Goal: Task Accomplishment & Management: Manage account settings

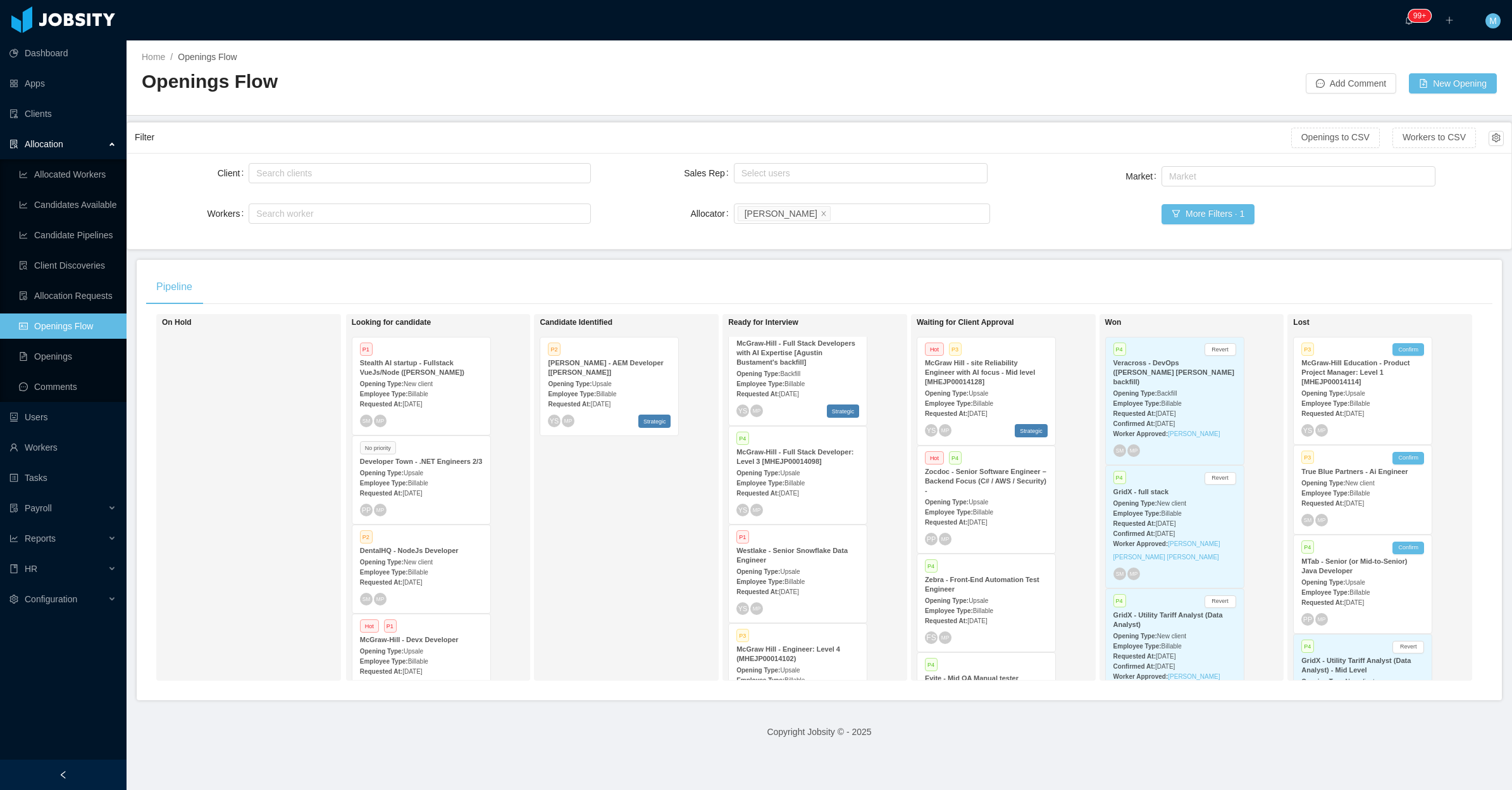
scroll to position [1337, 0]
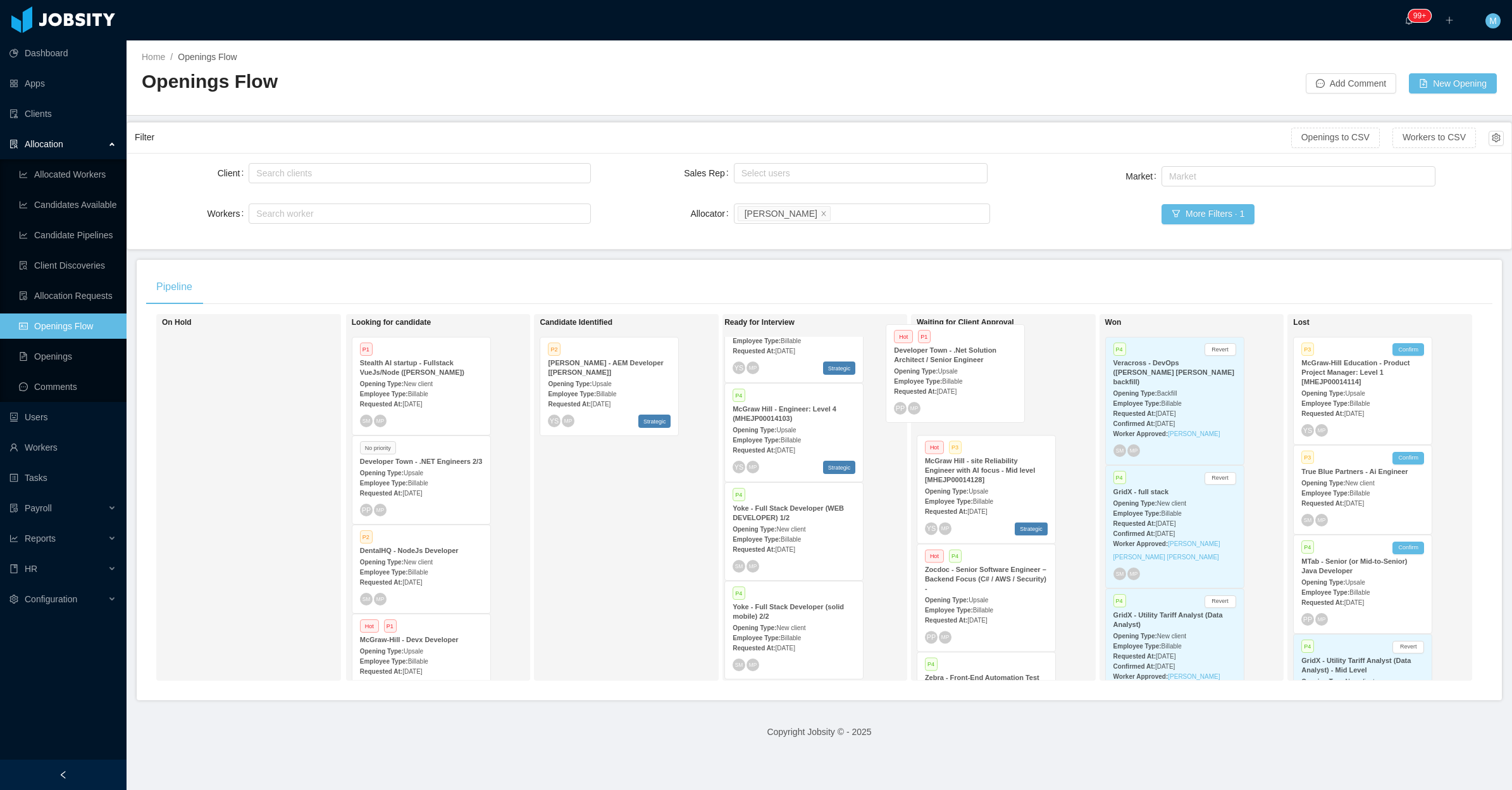
drag, startPoint x: 856, startPoint y: 491, endPoint x: 963, endPoint y: 388, distance: 148.5
click at [963, 388] on div "On Hold Looking for candidate P1 Stealth AI startup - Fullstack VueJs/Node ([PE…" at bounding box center [819, 502] width 1347 height 377
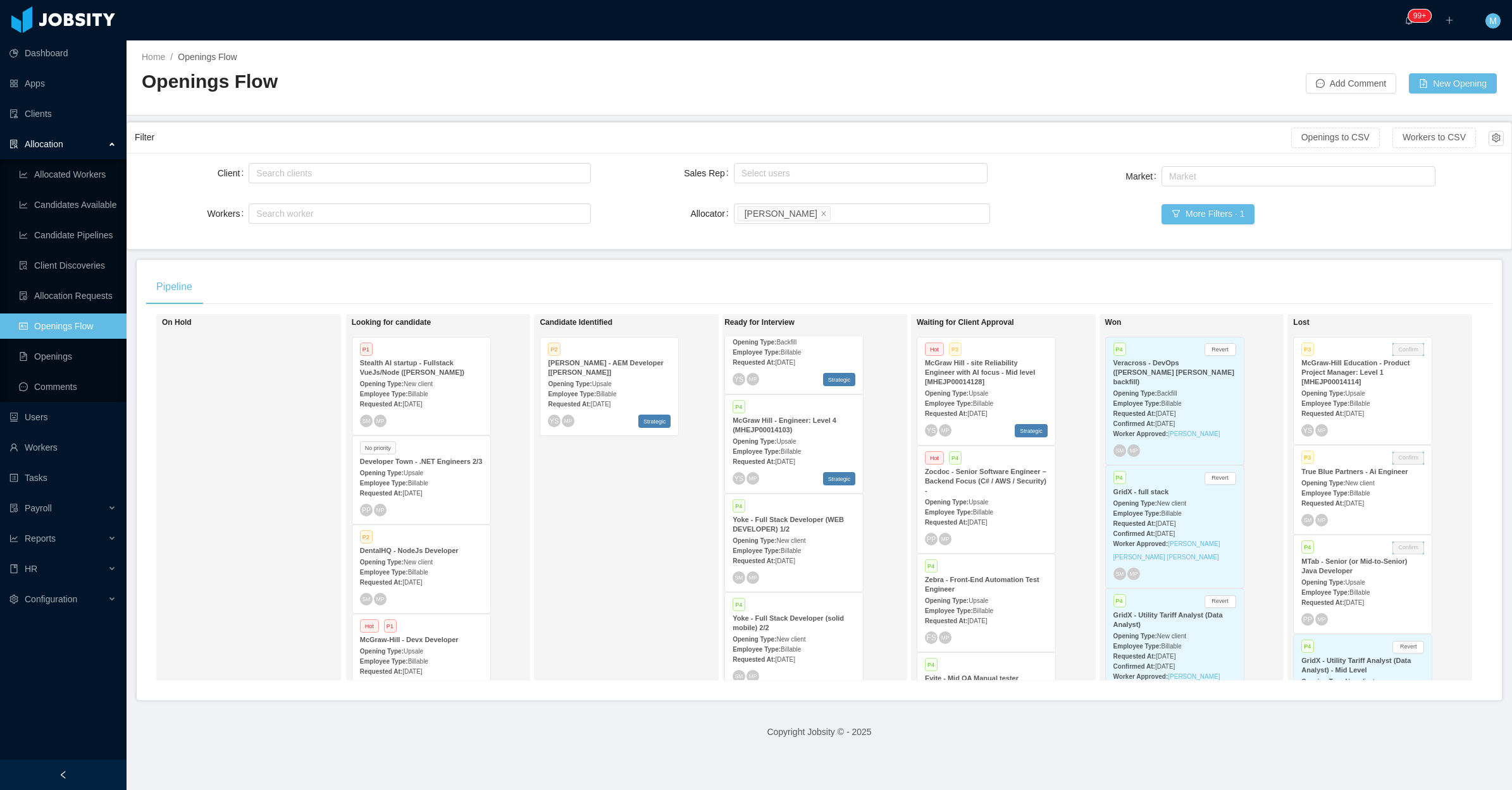
scroll to position [547, 0]
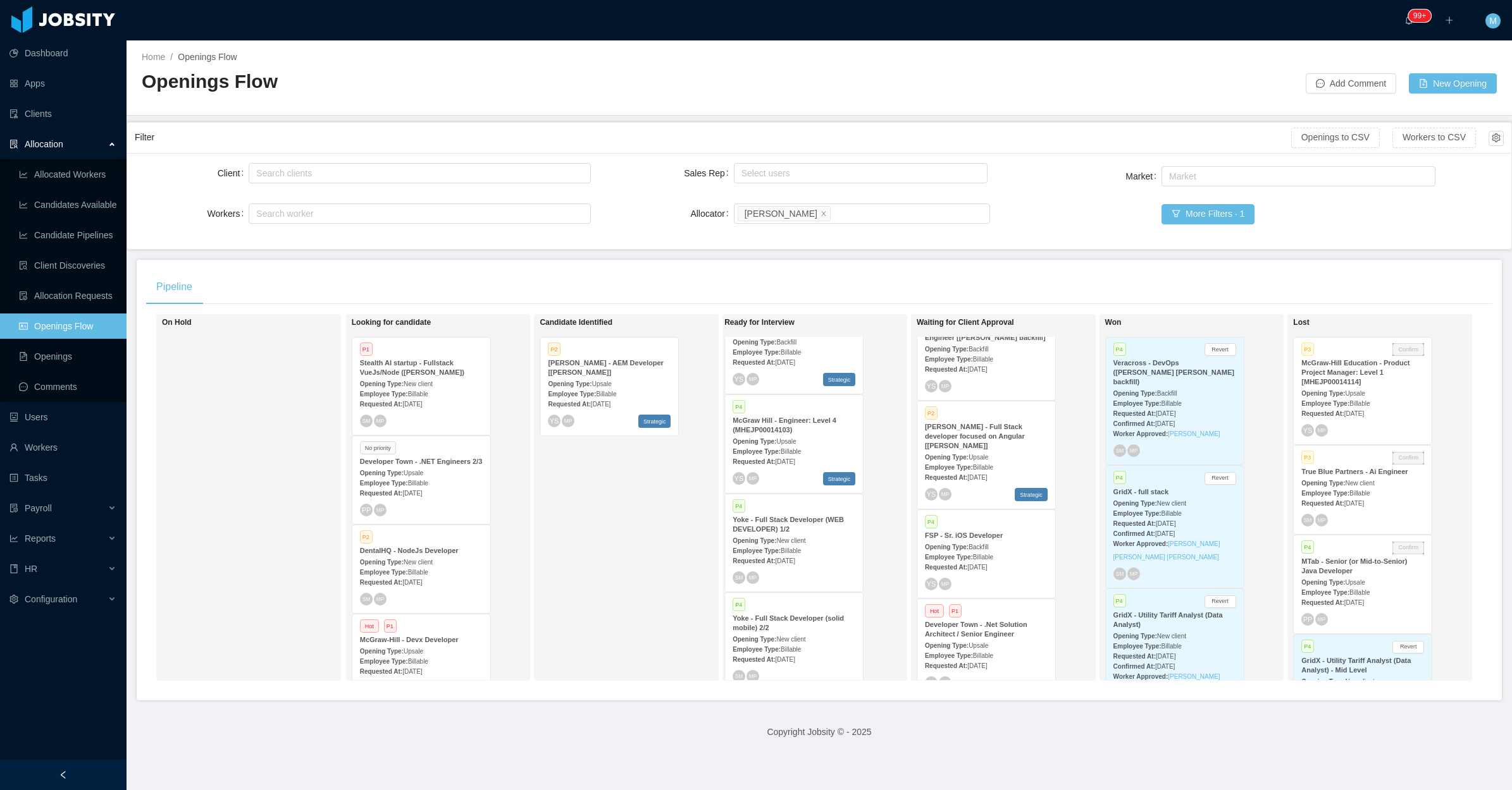
click at [959, 663] on strong "Requested At:" at bounding box center [945, 666] width 42 height 7
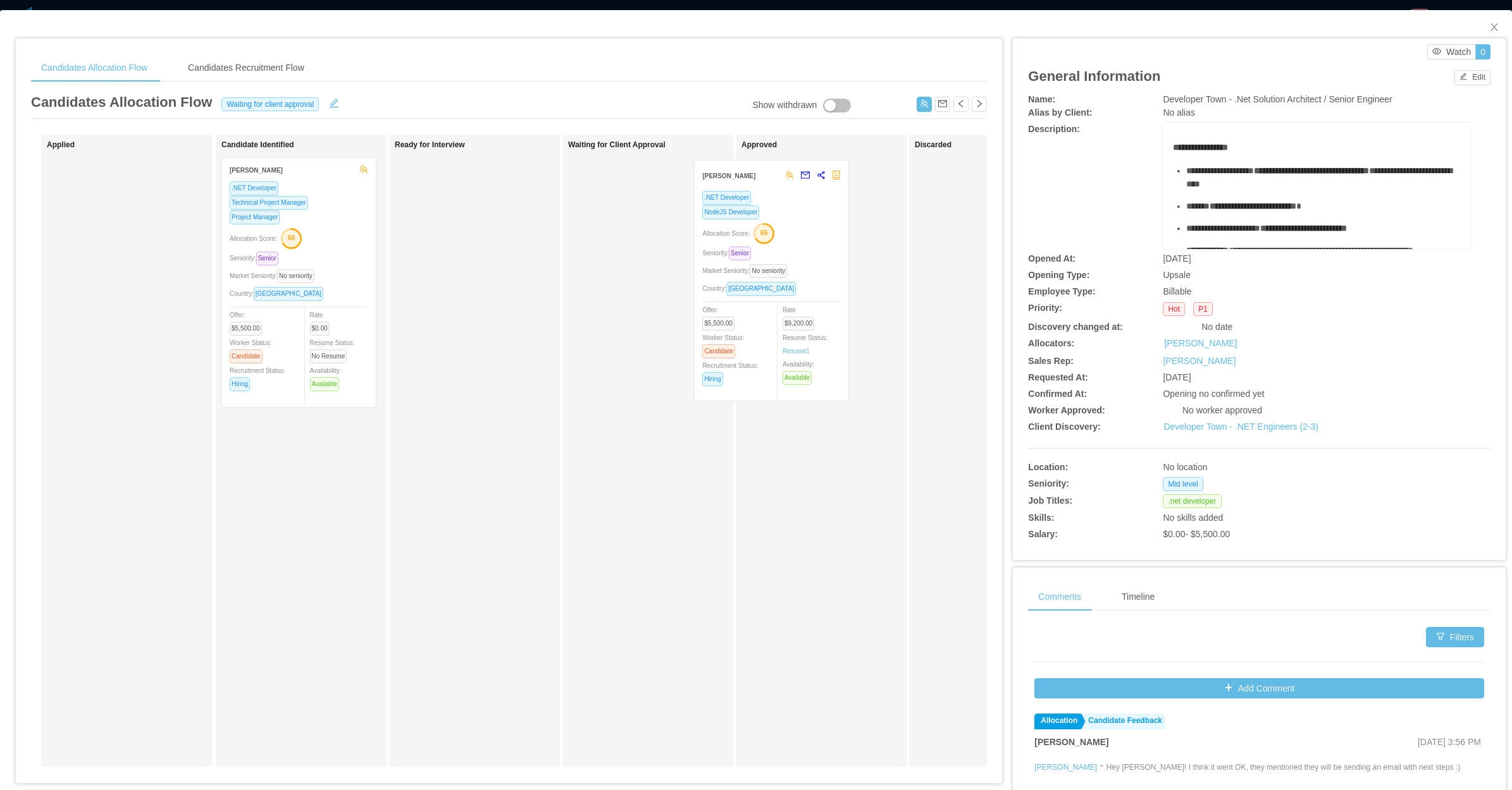
drag, startPoint x: 744, startPoint y: 303, endPoint x: 798, endPoint y: 296, distance: 54.5
click at [805, 301] on div "Applied Candidate Identified [PERSON_NAME] .NET Developer Technical Project Man…" at bounding box center [509, 456] width 956 height 642
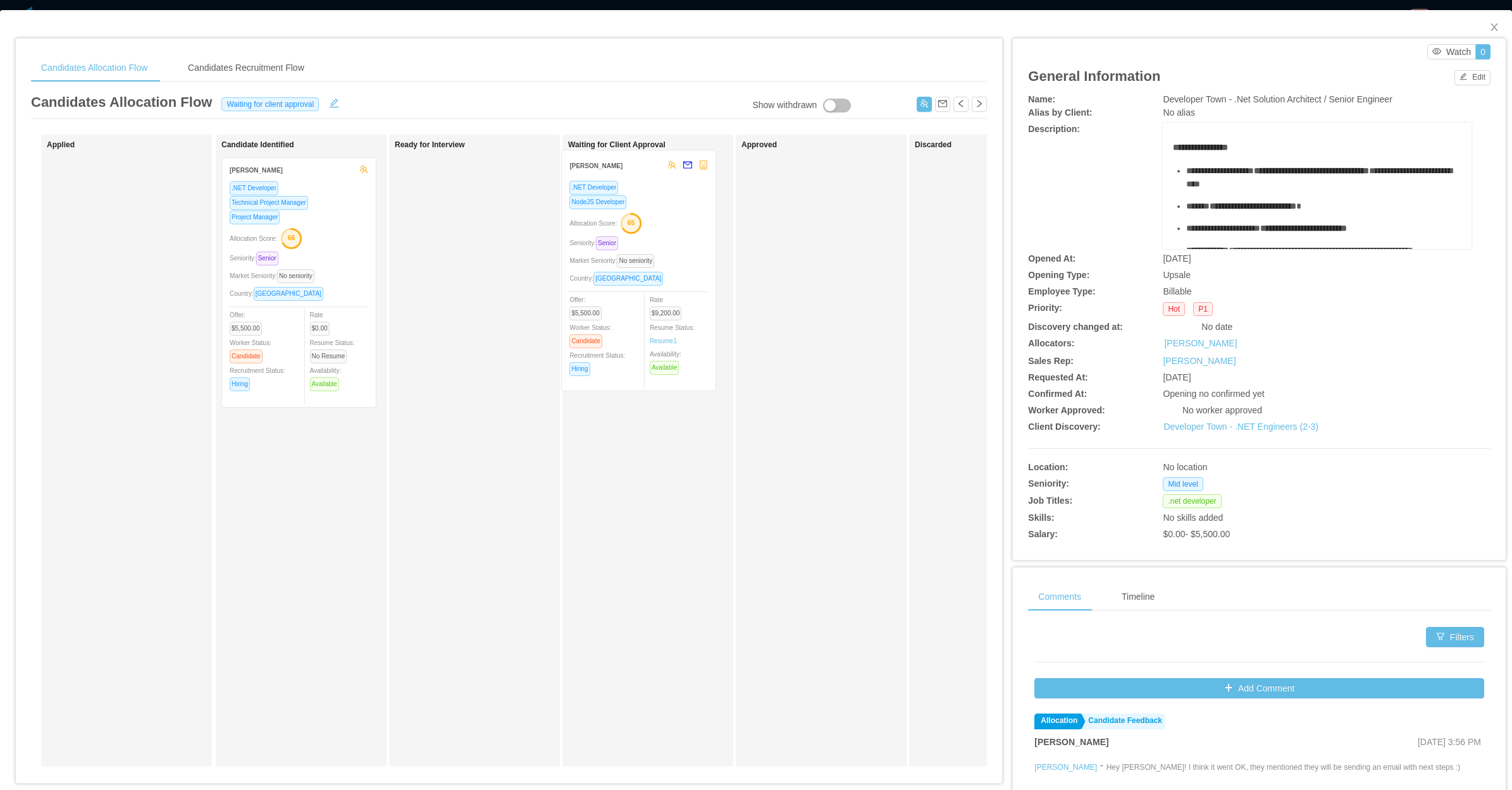
drag, startPoint x: 741, startPoint y: 292, endPoint x: 625, endPoint y: 281, distance: 116.5
click at [625, 280] on div "Applied Candidate Identified [PERSON_NAME] .NET Developer Technical Project Man…" at bounding box center [509, 456] width 956 height 642
click at [1489, 23] on icon "icon: close" at bounding box center [1494, 27] width 10 height 10
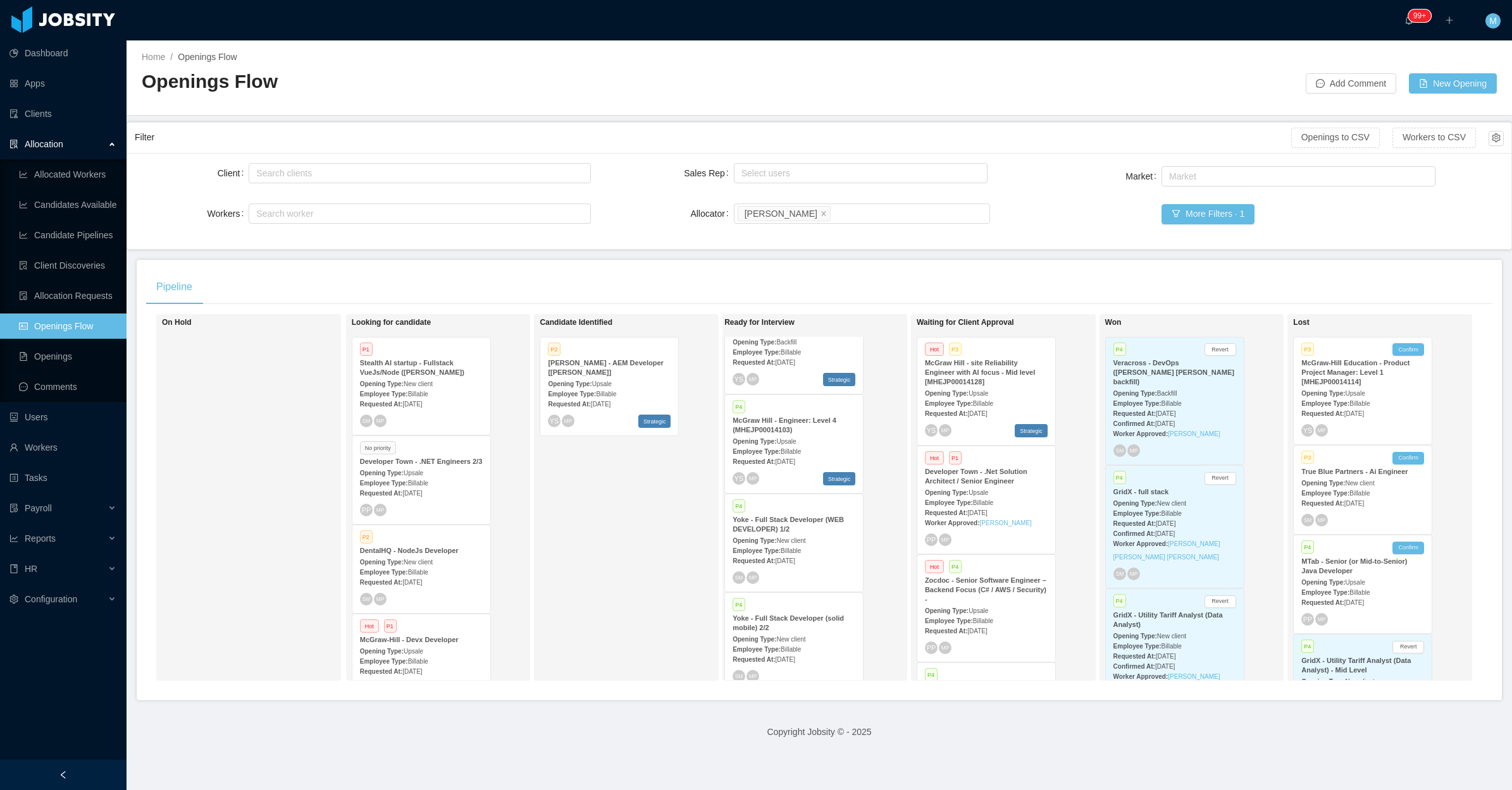
click at [1005, 365] on strong "McGraw Hill - site Reliability Engineer with AI focus - Mid level [MHEJP0001412…" at bounding box center [979, 372] width 110 height 26
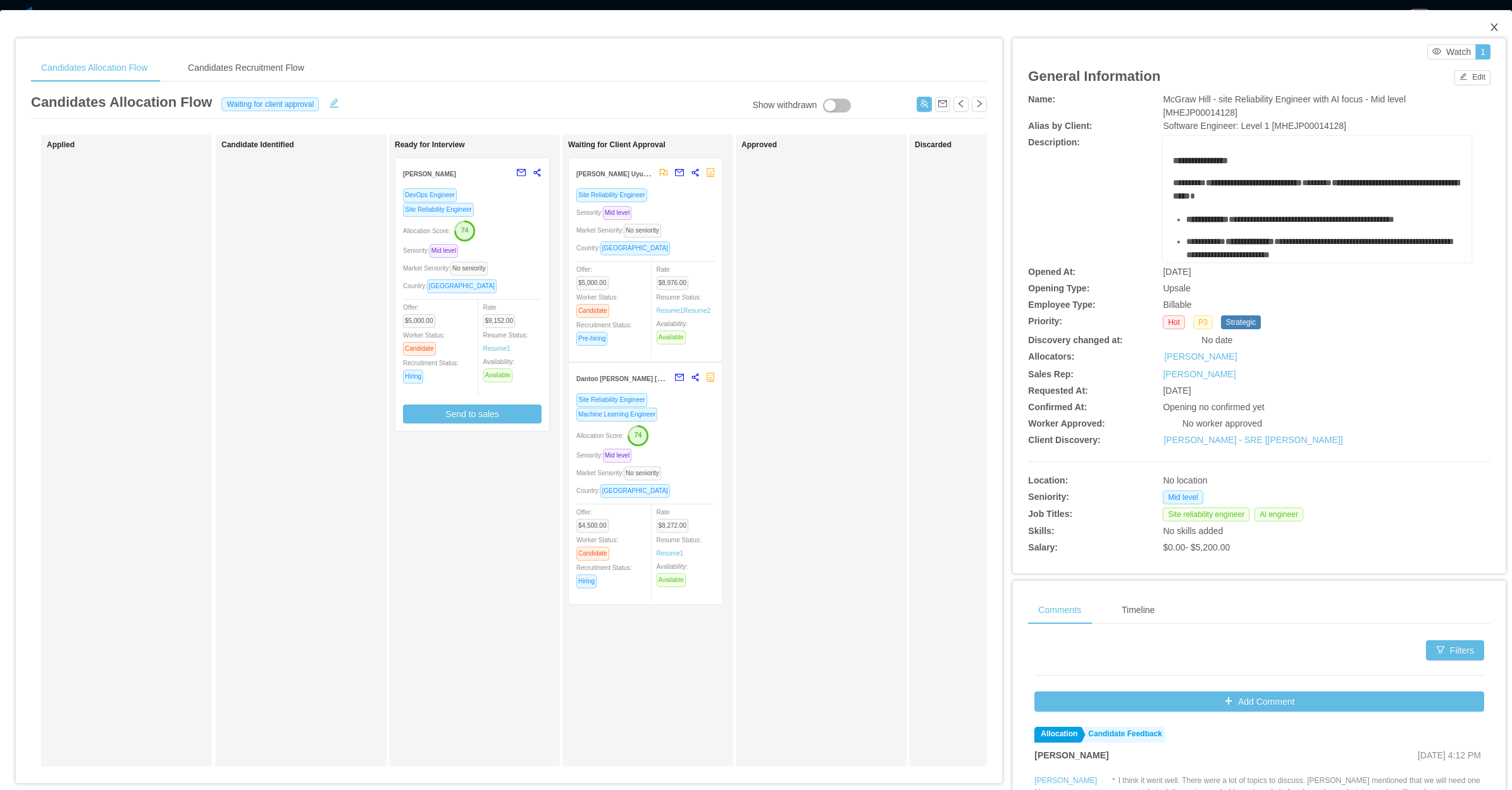
drag, startPoint x: 1488, startPoint y: 23, endPoint x: 1418, endPoint y: 10, distance: 71.2
click at [1488, 23] on span "Close" at bounding box center [1494, 27] width 35 height 35
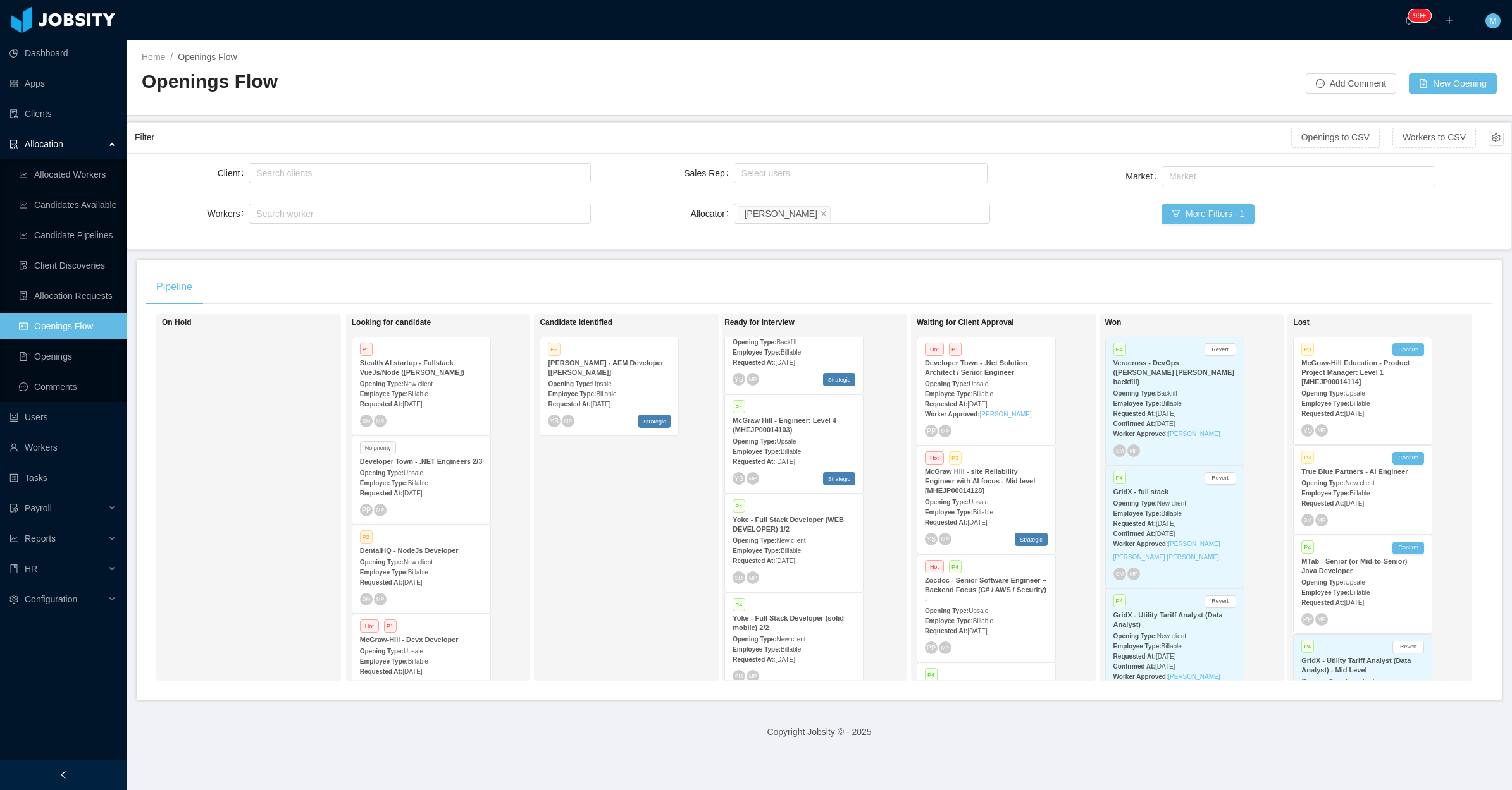
scroll to position [0, 18]
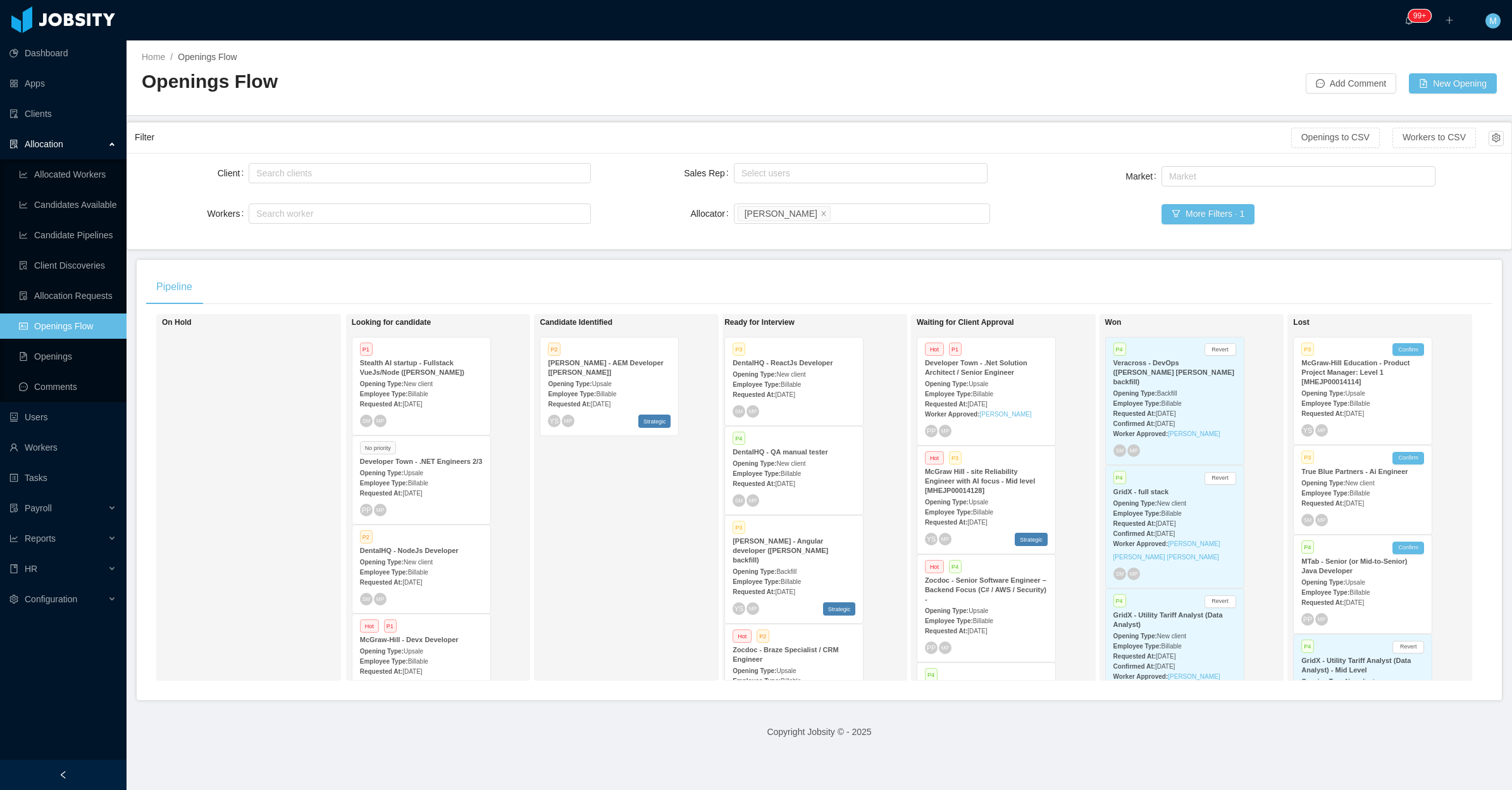
click at [819, 387] on div "Employee Type: Billable" at bounding box center [793, 385] width 122 height 14
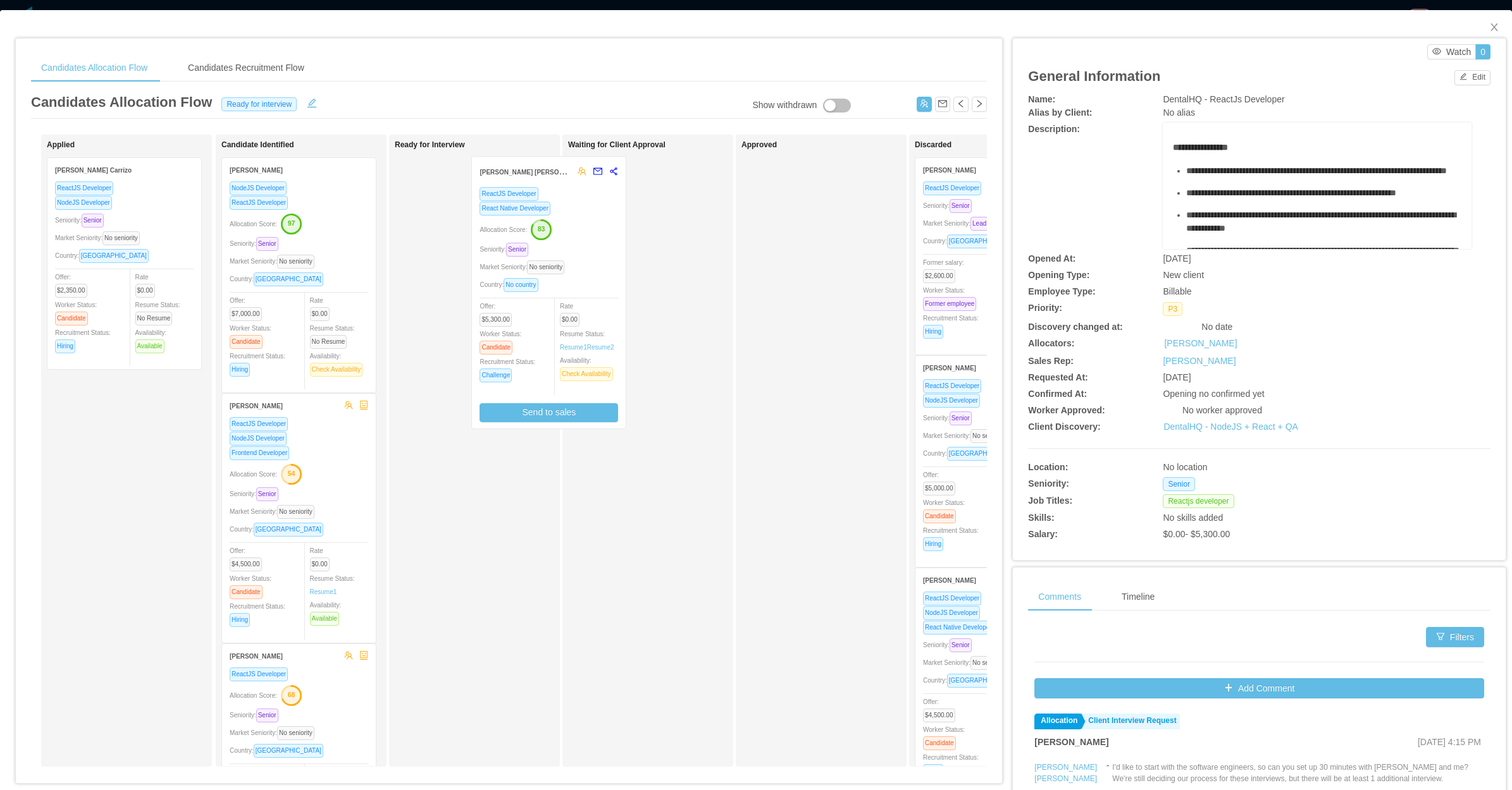
drag, startPoint x: 510, startPoint y: 281, endPoint x: 620, endPoint y: 276, distance: 110.1
click at [618, 278] on div "Applied [PERSON_NAME] ReactJS Developer NodeJS Developer Seniority: Senior Mark…" at bounding box center [509, 456] width 956 height 642
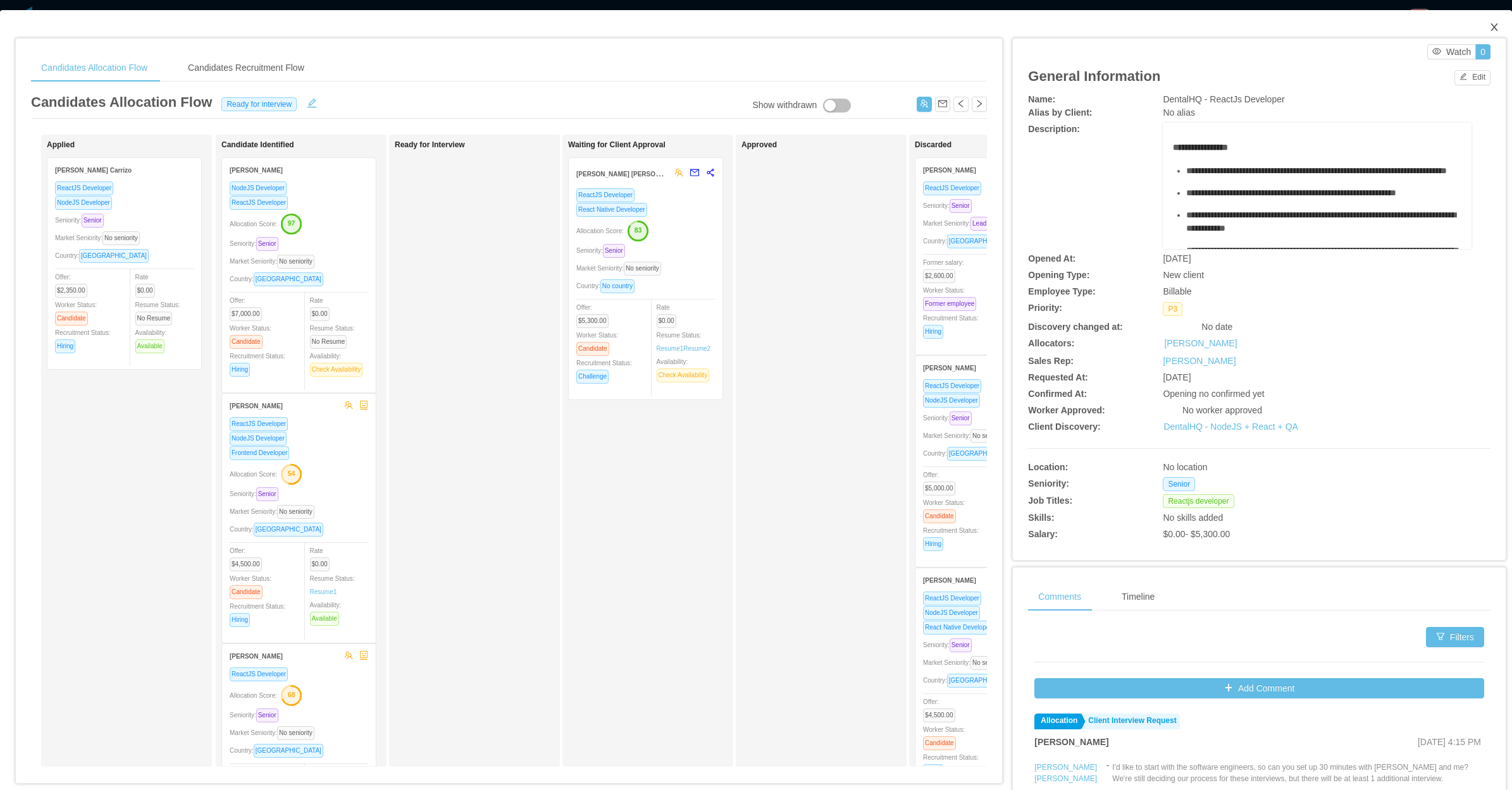
click at [1489, 28] on icon "icon: close" at bounding box center [1494, 27] width 10 height 10
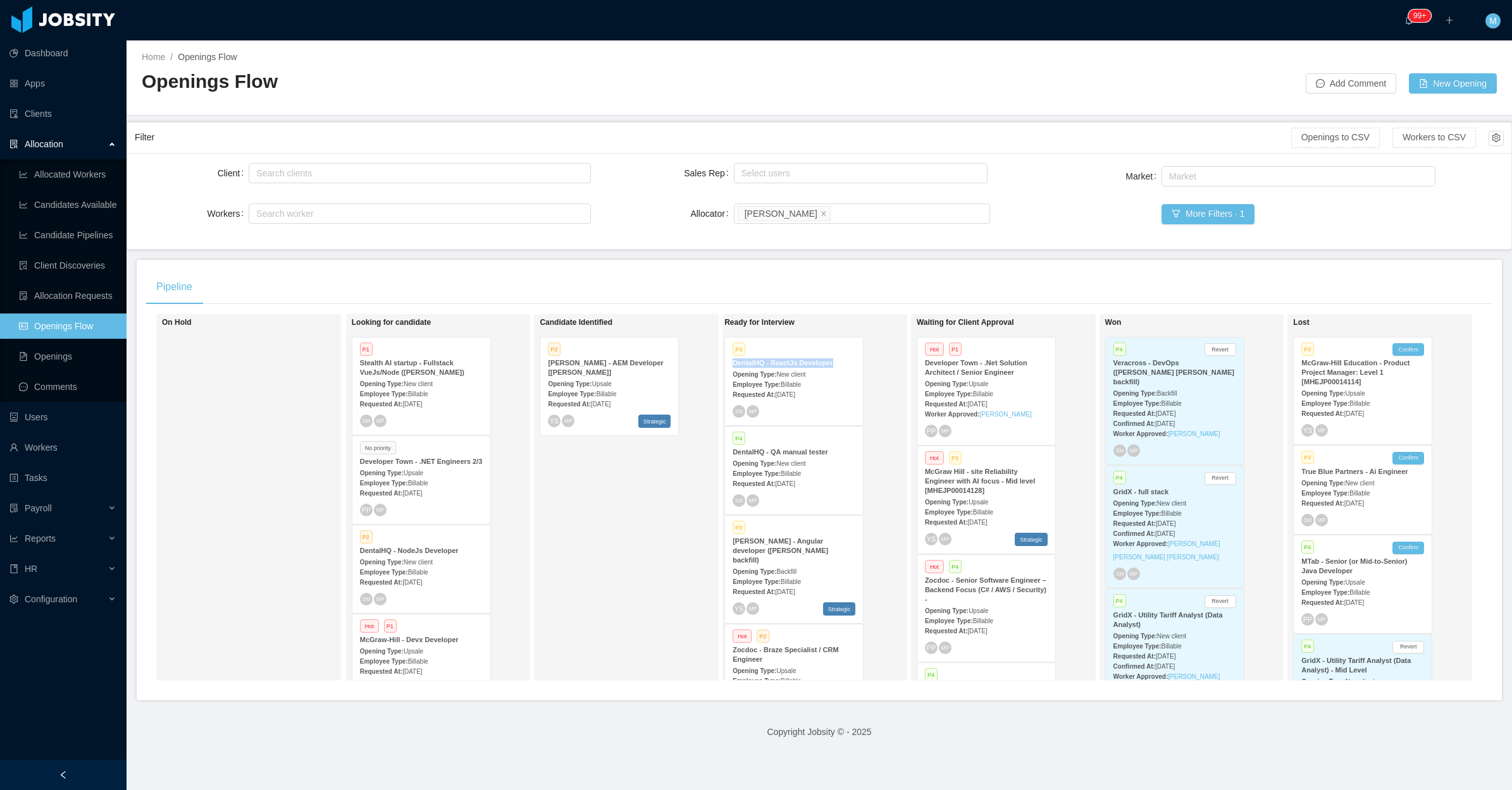
click at [409, 593] on div "SM MP" at bounding box center [421, 599] width 122 height 13
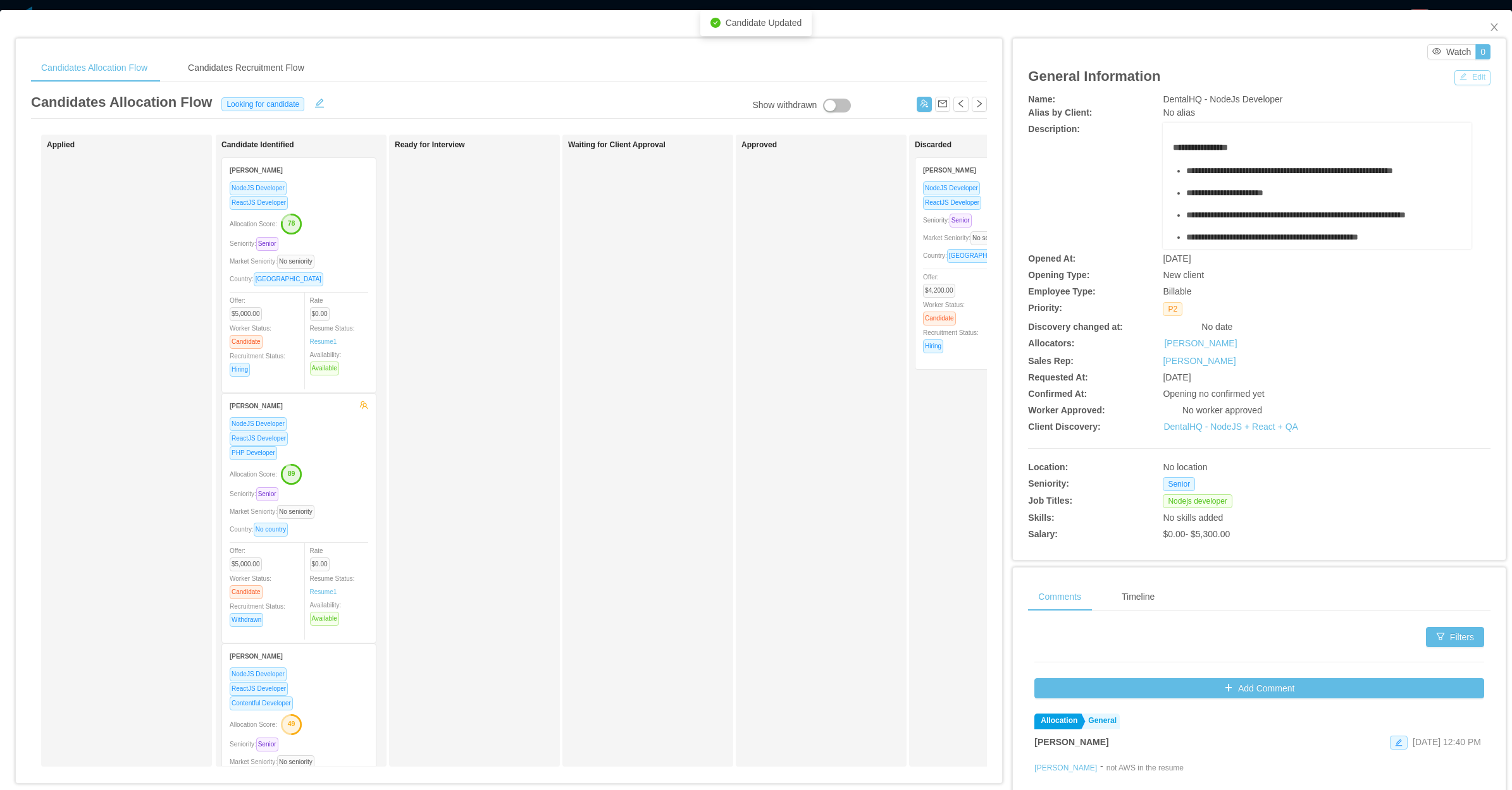
click at [1456, 77] on button "Edit" at bounding box center [1472, 78] width 36 height 16
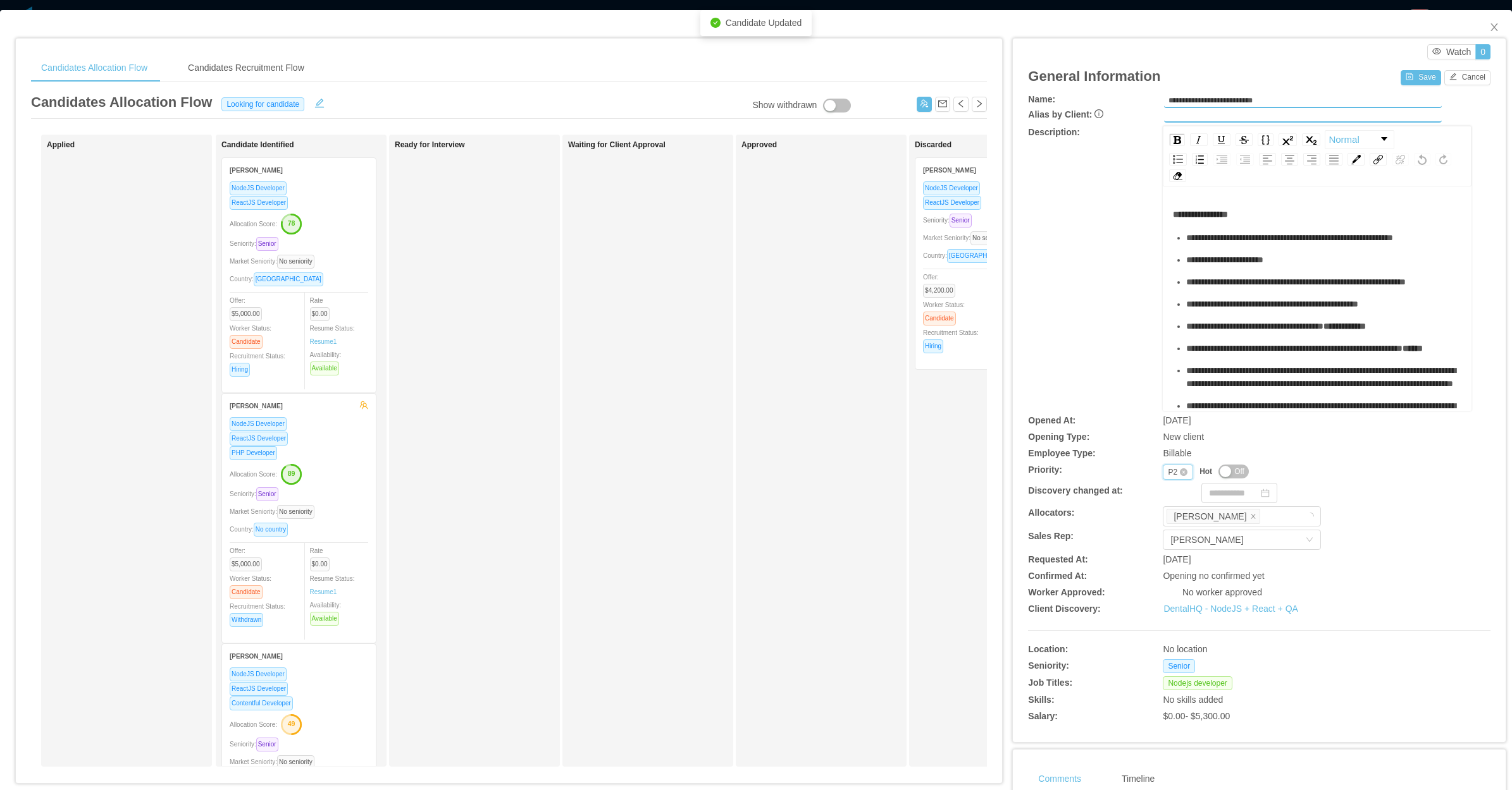
click at [1162, 476] on div "Priority P2" at bounding box center [1177, 473] width 30 height 16
click at [1162, 488] on li "P1" at bounding box center [1168, 491] width 29 height 21
click at [1409, 77] on button "Save" at bounding box center [1420, 78] width 40 height 16
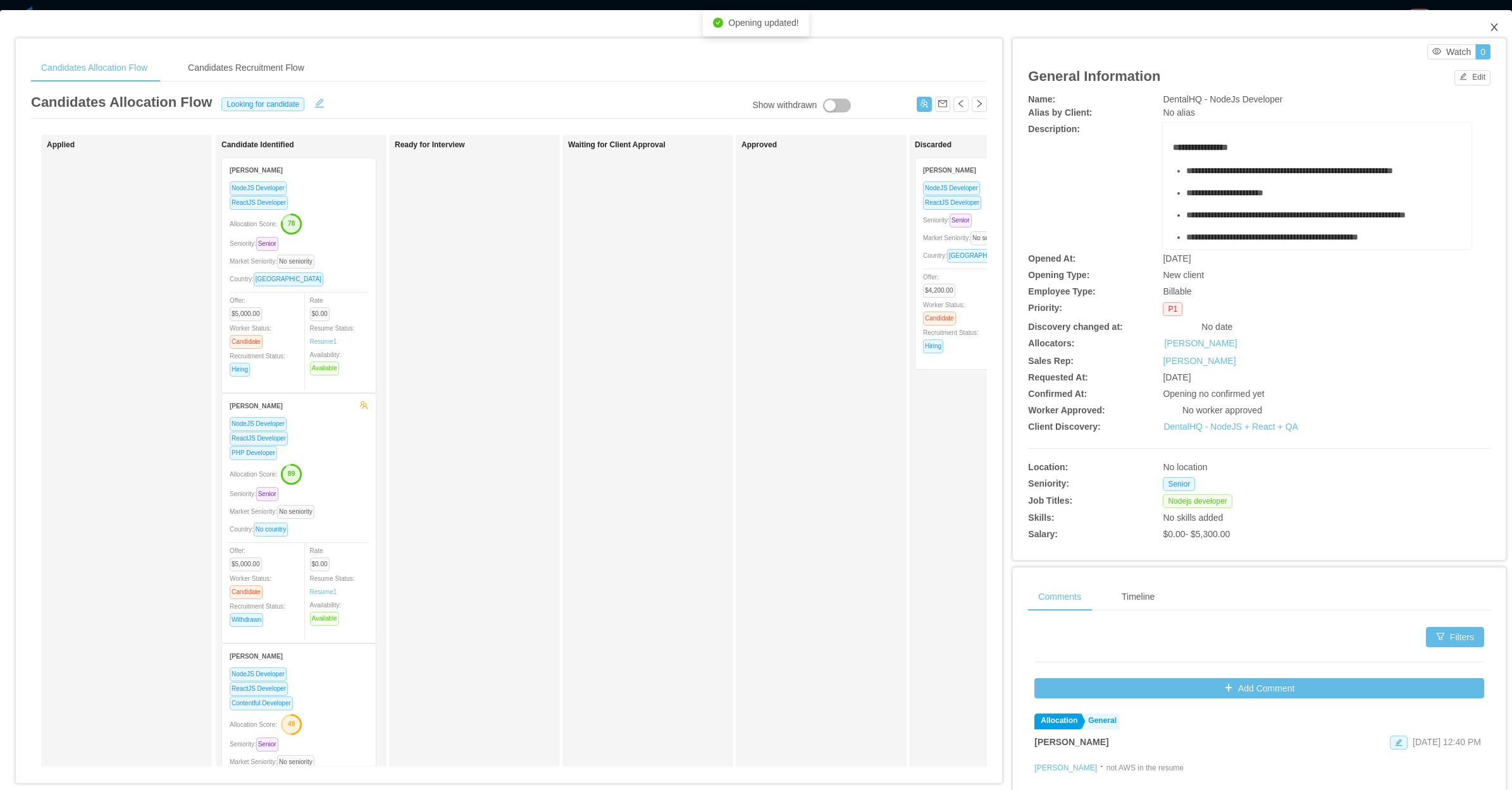
click at [1489, 25] on icon "icon: close" at bounding box center [1494, 27] width 10 height 10
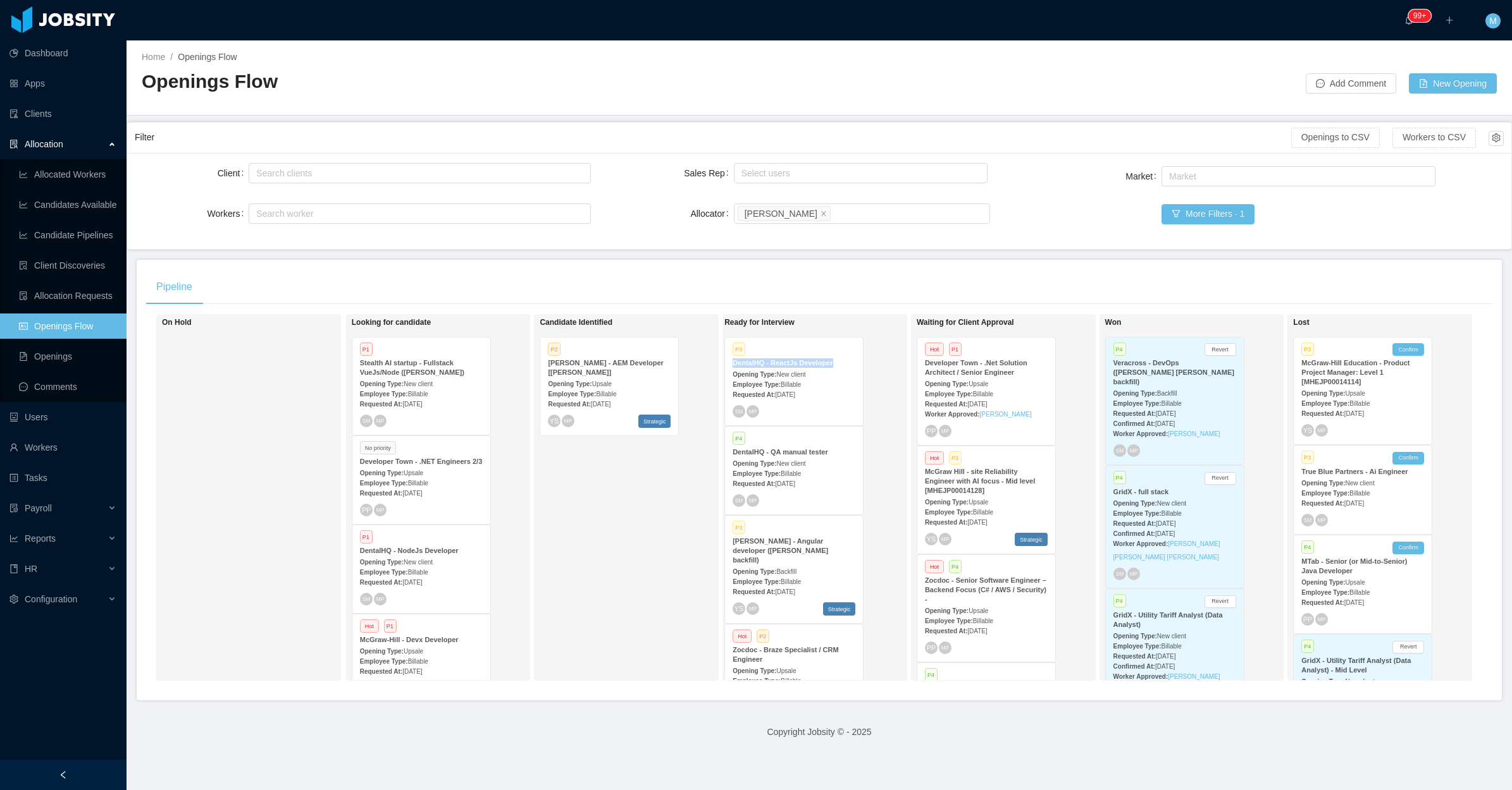
click at [797, 373] on div "Opening Type: New client" at bounding box center [793, 374] width 122 height 14
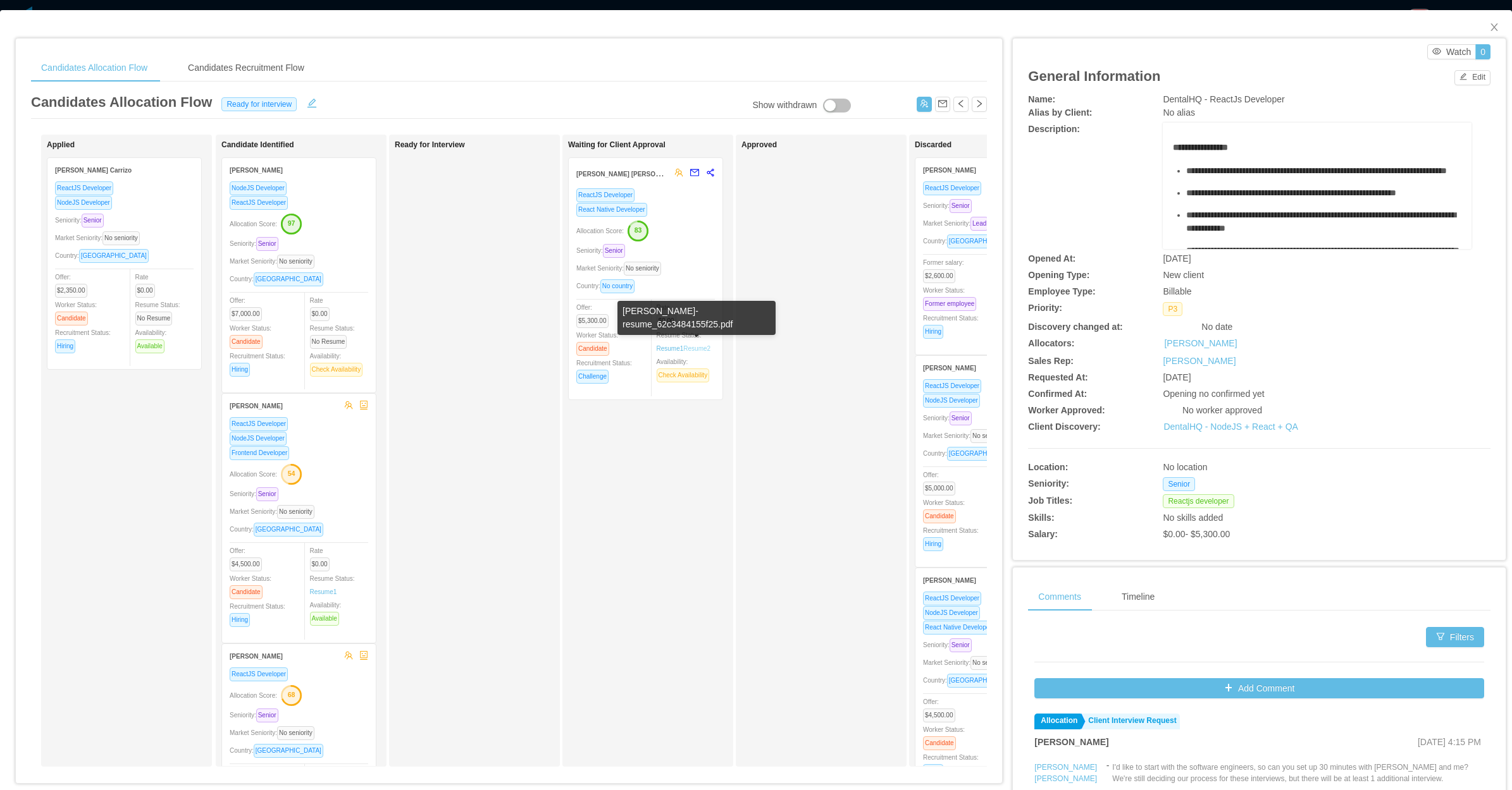
click at [696, 344] on link "Resume 2" at bounding box center [697, 349] width 27 height 10
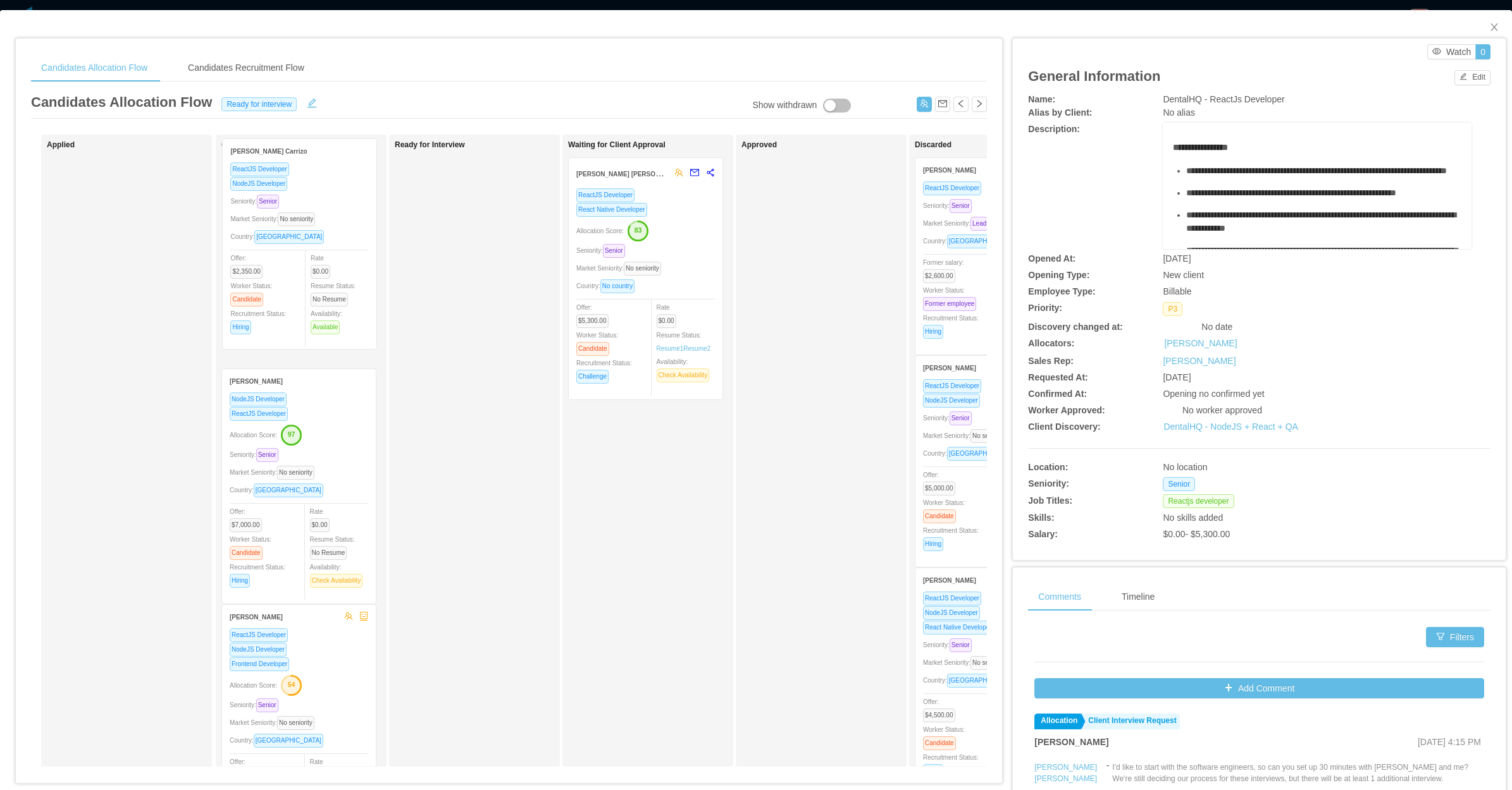
drag, startPoint x: 137, startPoint y: 314, endPoint x: 311, endPoint y: 295, distance: 175.0
click at [311, 295] on div "Applied [PERSON_NAME] ReactJS Developer NodeJS Developer Seniority: Senior Mark…" at bounding box center [509, 456] width 956 height 642
click at [517, 543] on div "Ready for Interview" at bounding box center [483, 450] width 177 height 621
drag, startPoint x: 1489, startPoint y: 29, endPoint x: 1299, endPoint y: 0, distance: 192.2
click at [1488, 29] on span "Close" at bounding box center [1494, 27] width 35 height 35
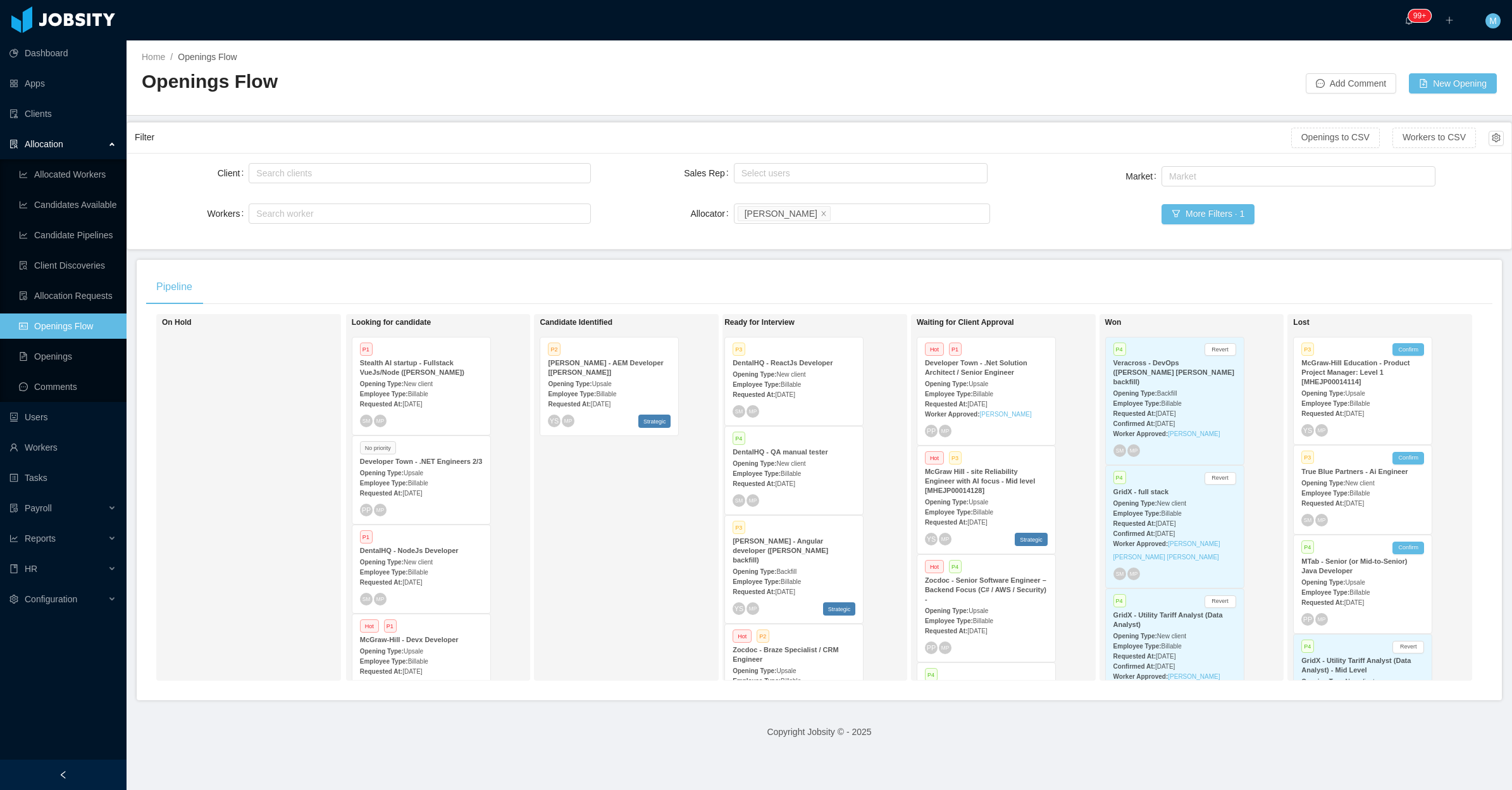
drag, startPoint x: 593, startPoint y: 615, endPoint x: 509, endPoint y: 612, distance: 84.1
click at [595, 617] on div "Candidate Identified P2 [PERSON_NAME] - AEM Developer [[PERSON_NAME]] Opening T…" at bounding box center [628, 497] width 177 height 355
click at [73, 768] on div at bounding box center [63, 774] width 126 height 30
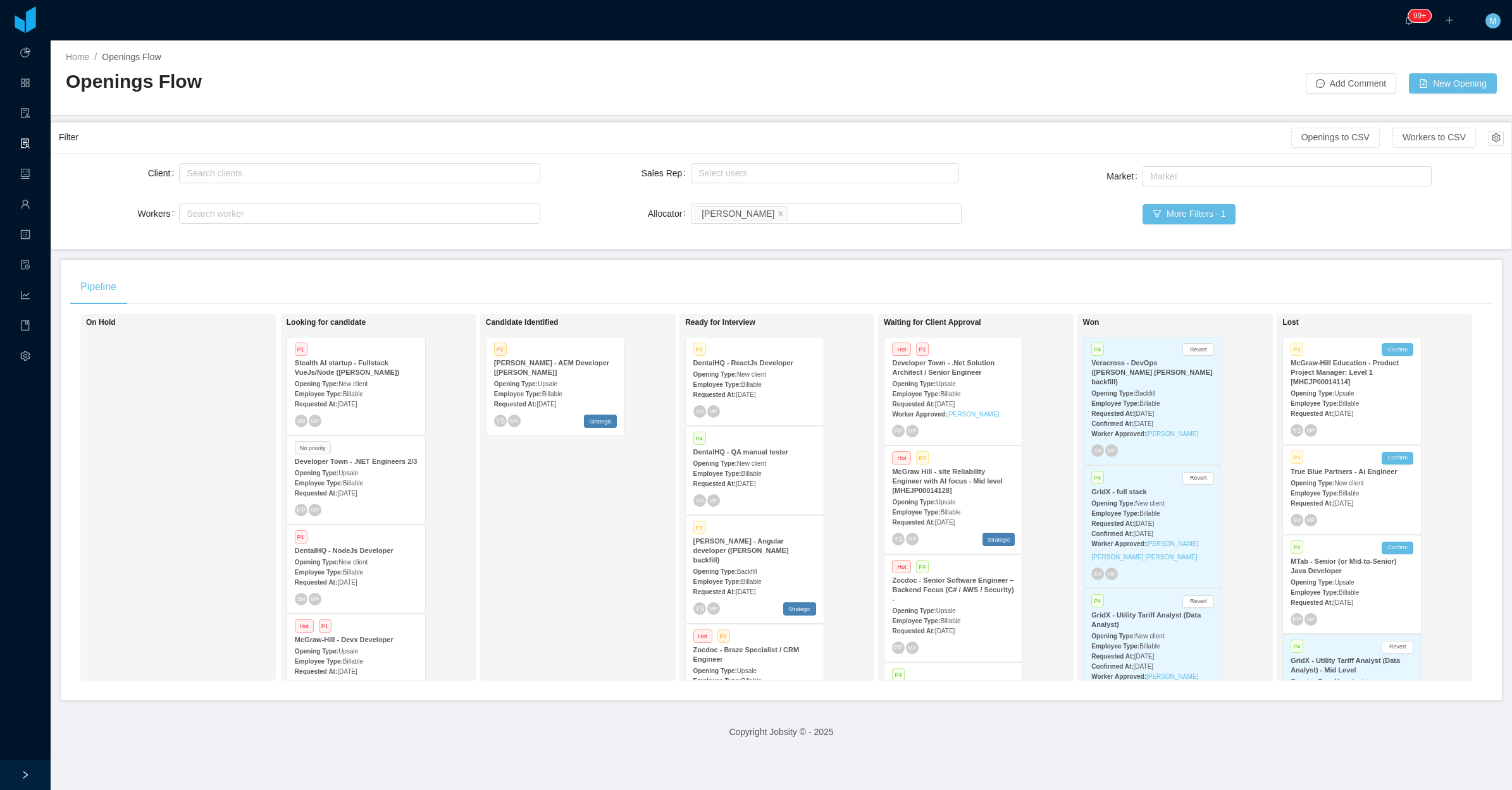
scroll to position [0, 7]
click at [574, 490] on div "Candidate Identified P2 [PERSON_NAME] - AEM Developer [[PERSON_NAME]] Opening T…" at bounding box center [574, 497] width 177 height 355
click at [612, 447] on div "Candidate Identified P2 [PERSON_NAME] - AEM Developer [[PERSON_NAME]] Opening T…" at bounding box center [574, 497] width 177 height 355
